Goal: Information Seeking & Learning: Learn about a topic

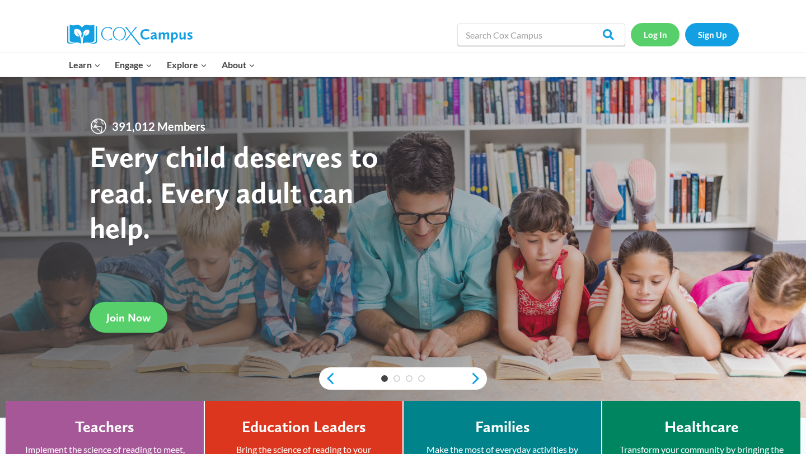
click at [653, 37] on link "Log In" at bounding box center [654, 34] width 49 height 23
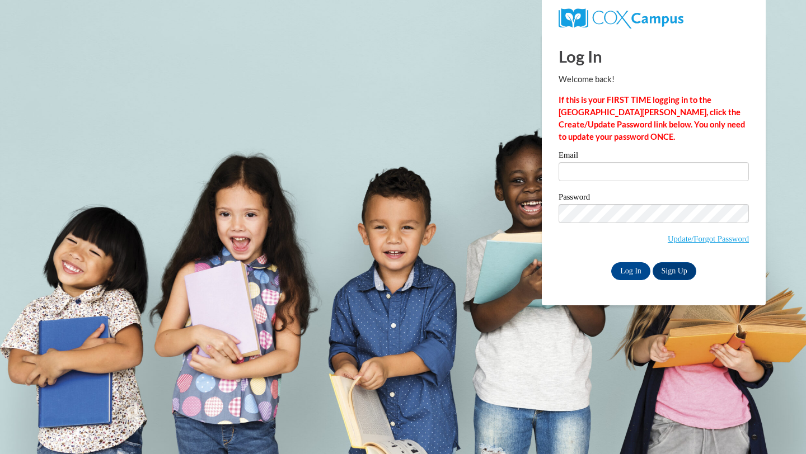
click at [629, 184] on div "Email" at bounding box center [653, 170] width 190 height 39
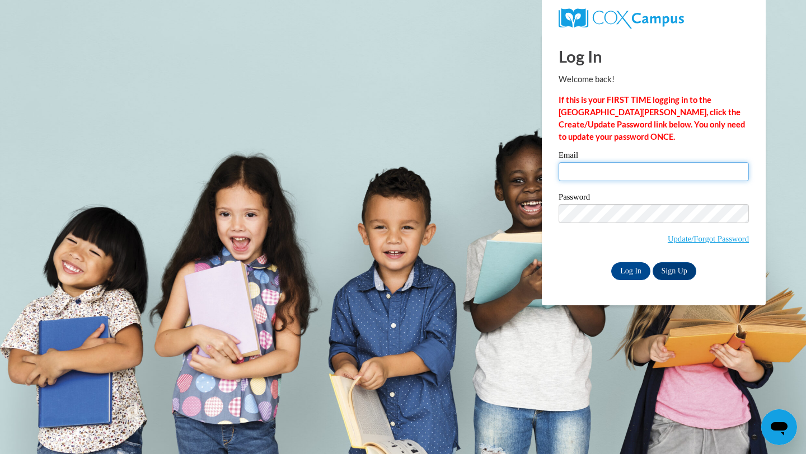
click at [641, 173] on input "Email" at bounding box center [653, 171] width 190 height 19
type input "[EMAIL_ADDRESS][DOMAIN_NAME]"
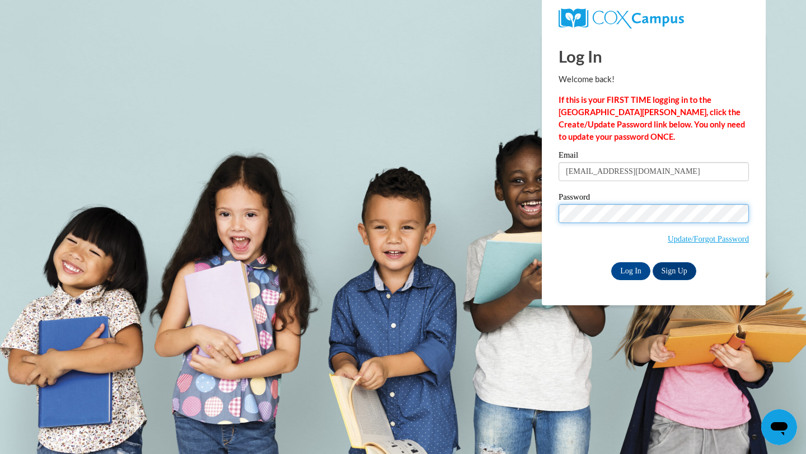
click at [611, 262] on input "Log In" at bounding box center [630, 271] width 39 height 18
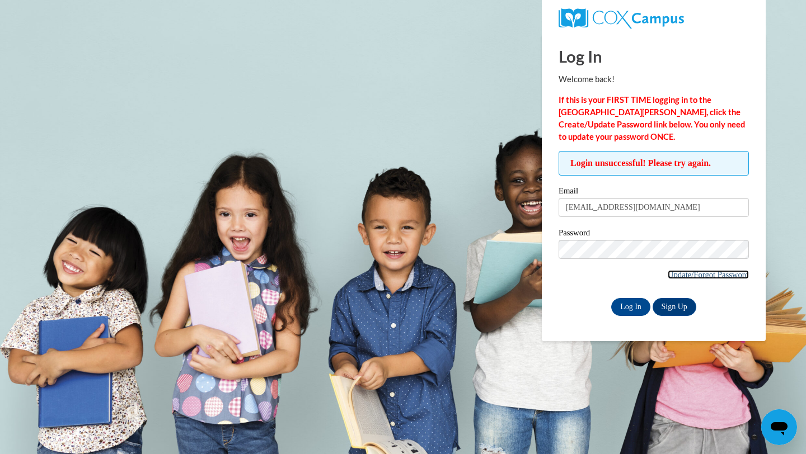
click at [708, 271] on link "Update/Forgot Password" at bounding box center [707, 274] width 81 height 9
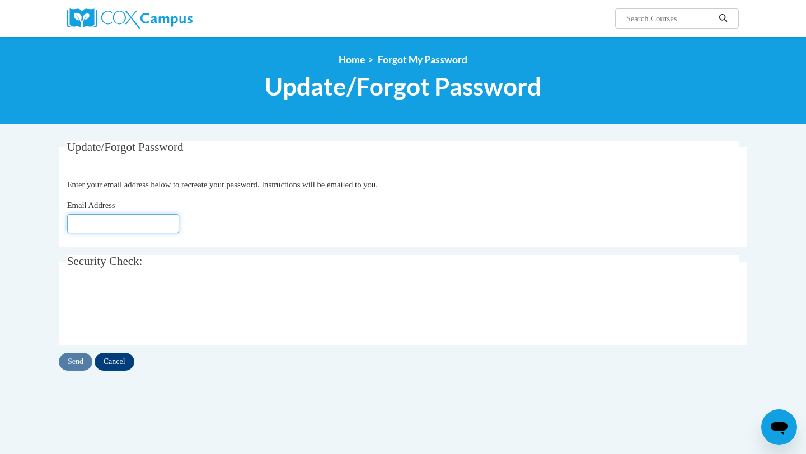
click at [98, 230] on input "Email Address" at bounding box center [123, 223] width 112 height 19
type input "[EMAIL_ADDRESS][DOMAIN_NAME]"
click at [75, 366] on input "Send" at bounding box center [76, 362] width 34 height 18
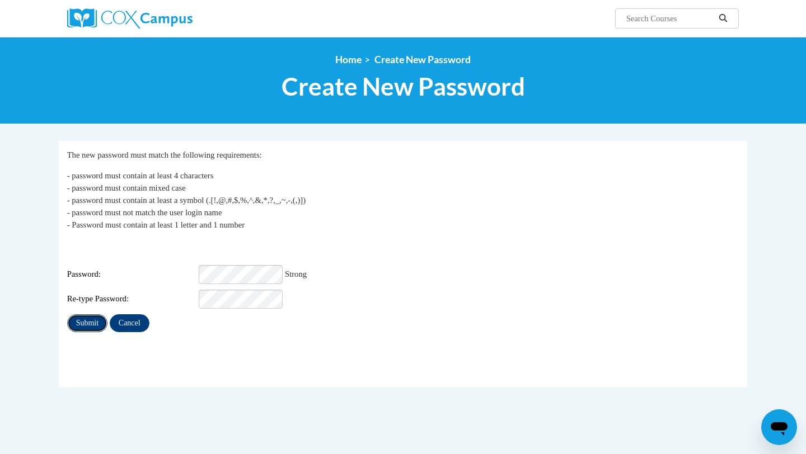
click at [84, 317] on input "Submit" at bounding box center [87, 323] width 40 height 18
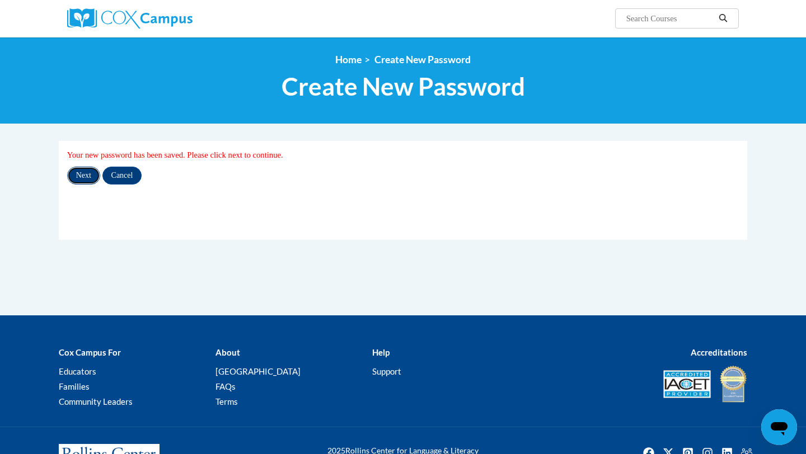
click at [89, 181] on input "Next" at bounding box center [83, 176] width 33 height 18
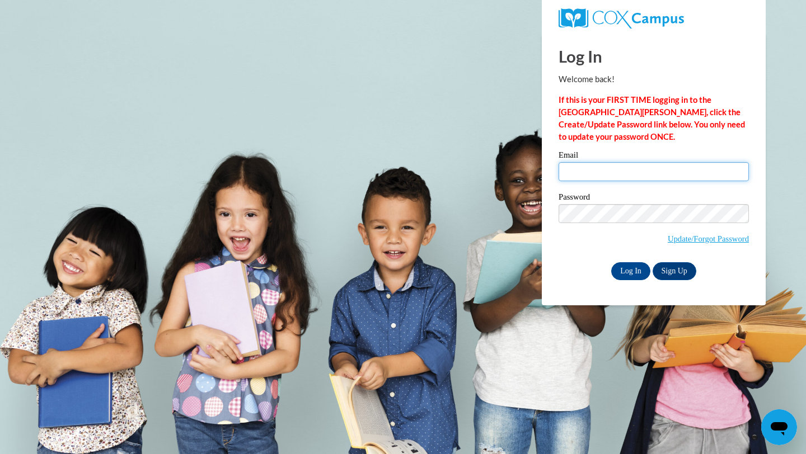
click at [621, 178] on input "Email" at bounding box center [653, 171] width 190 height 19
type input "[EMAIL_ADDRESS][DOMAIN_NAME]"
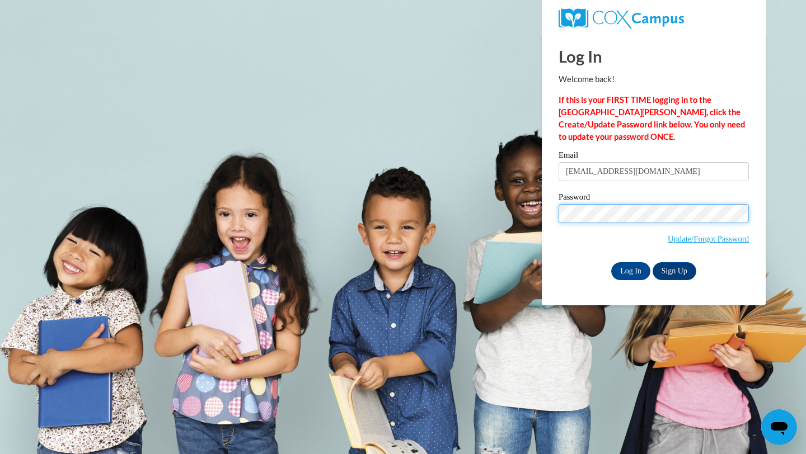
click at [611, 262] on input "Log In" at bounding box center [630, 271] width 39 height 18
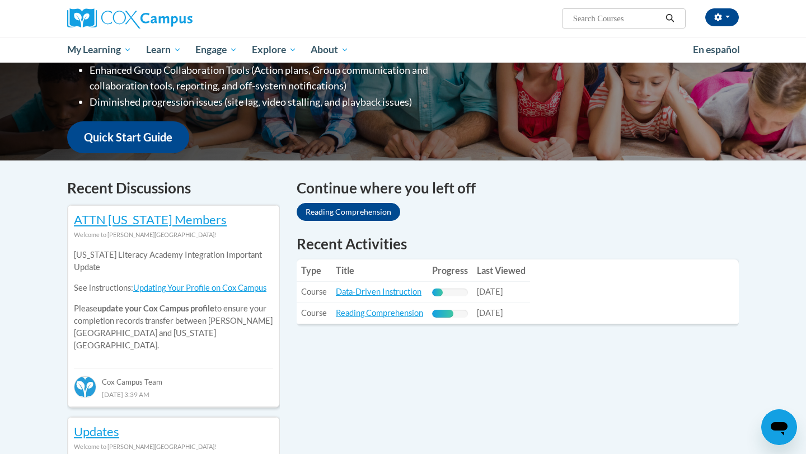
scroll to position [234, 0]
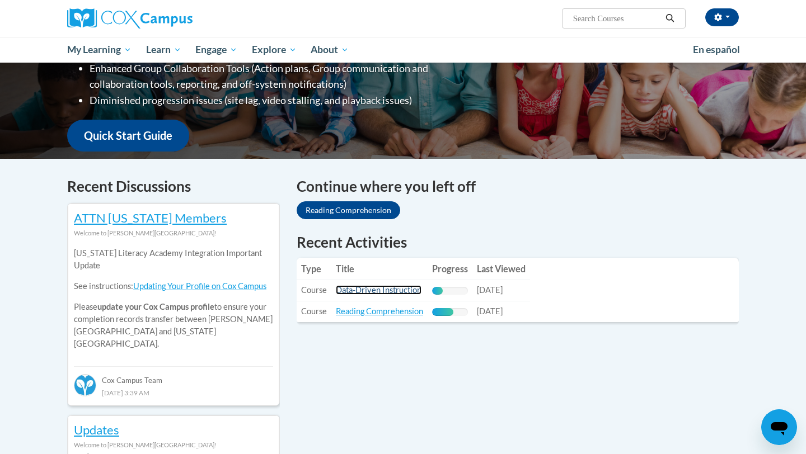
click at [394, 289] on link "Data-Driven Instruction" at bounding box center [379, 290] width 86 height 10
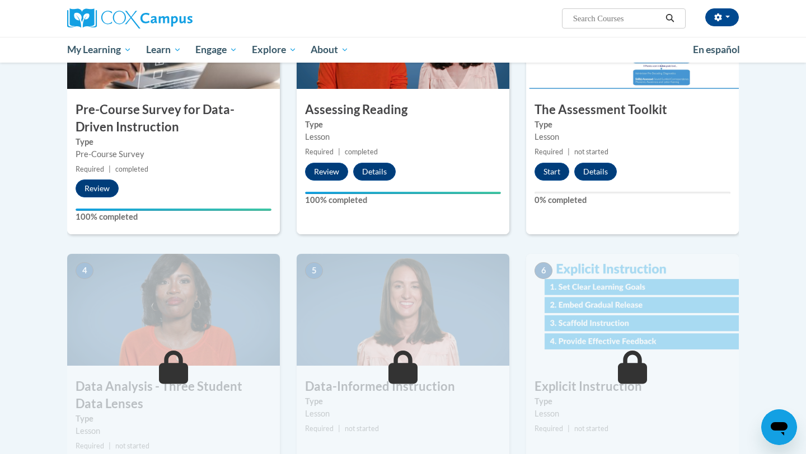
scroll to position [279, 0]
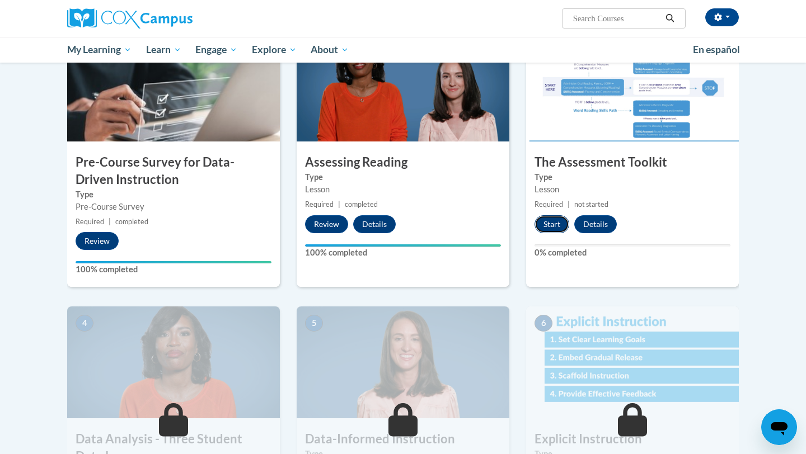
click at [557, 222] on button "Start" at bounding box center [551, 224] width 35 height 18
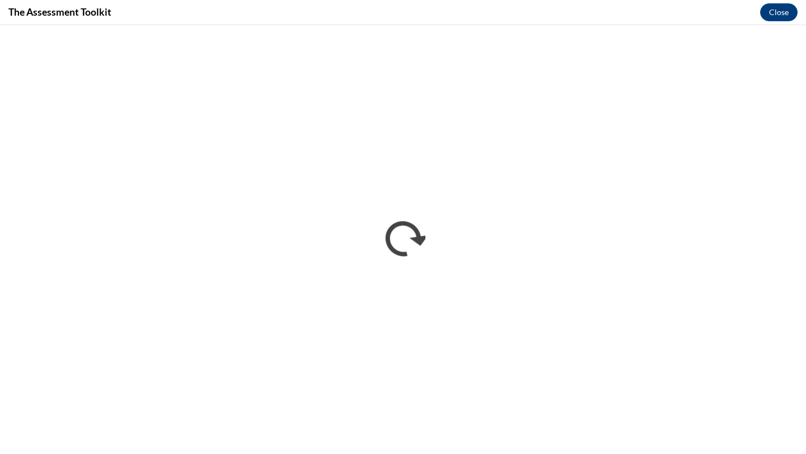
scroll to position [0, 0]
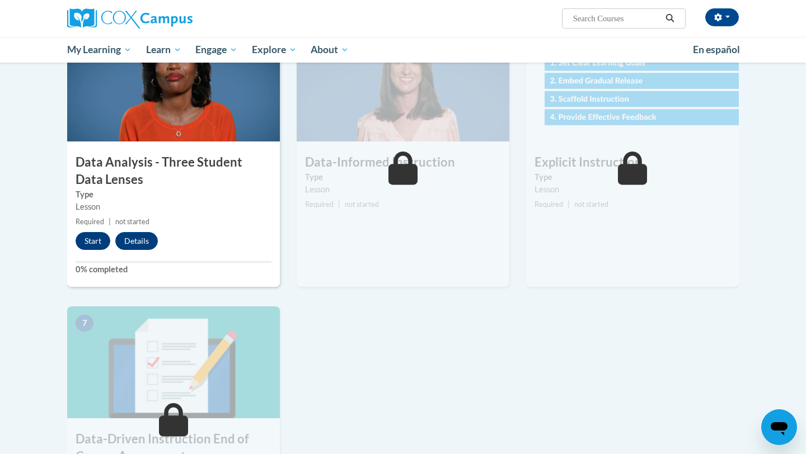
scroll to position [558, 0]
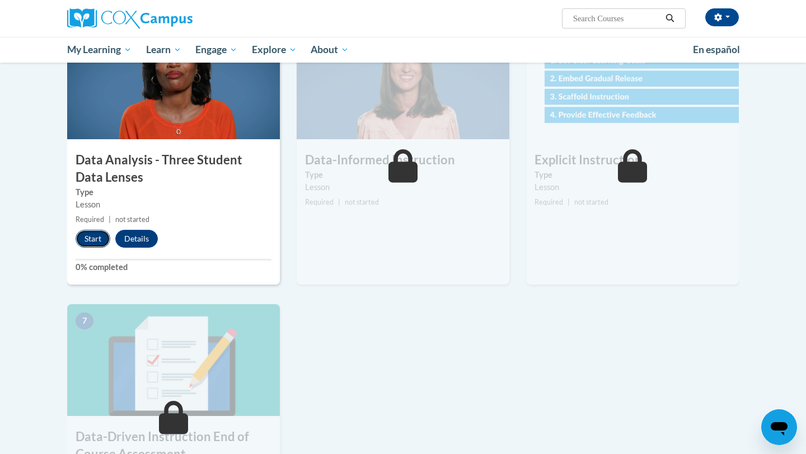
click at [97, 237] on button "Start" at bounding box center [93, 239] width 35 height 18
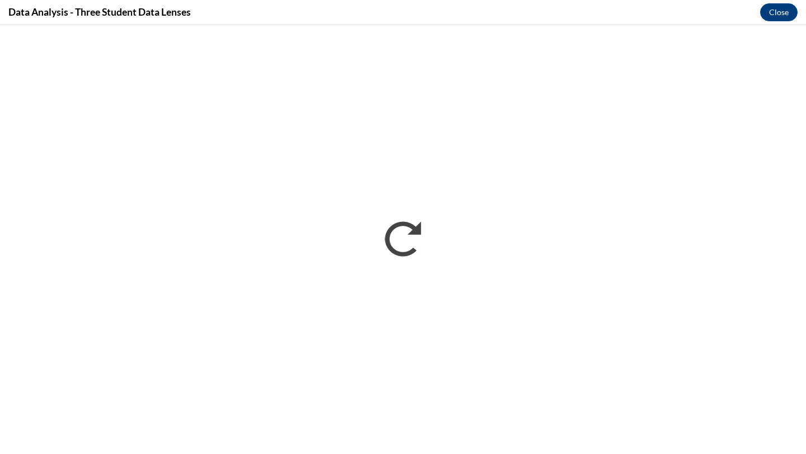
scroll to position [0, 0]
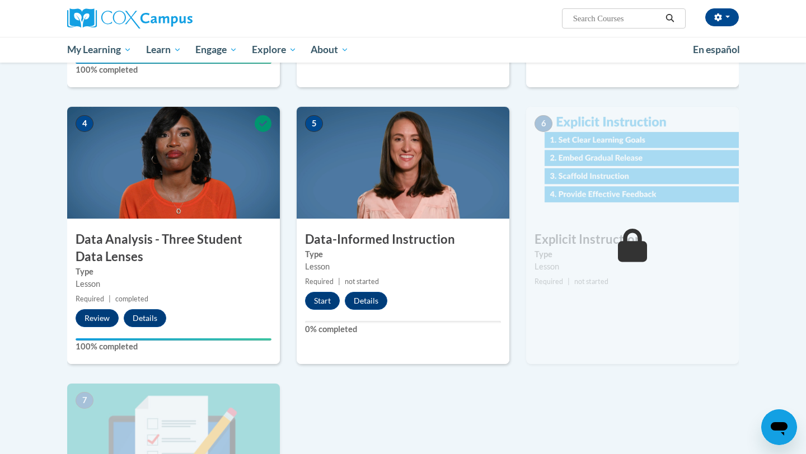
scroll to position [468, 0]
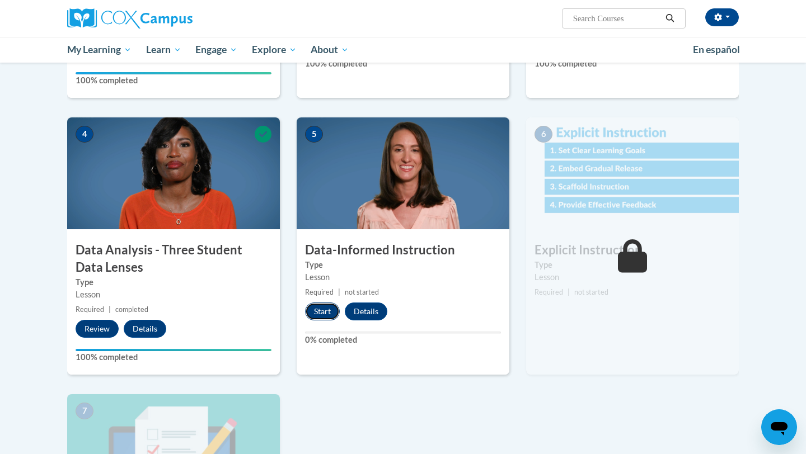
click at [318, 316] on button "Start" at bounding box center [322, 312] width 35 height 18
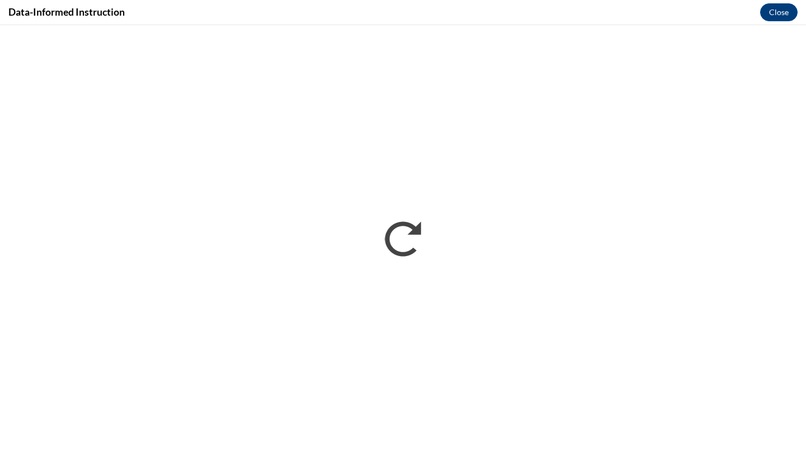
scroll to position [0, 0]
